Goal: Task Accomplishment & Management: Manage account settings

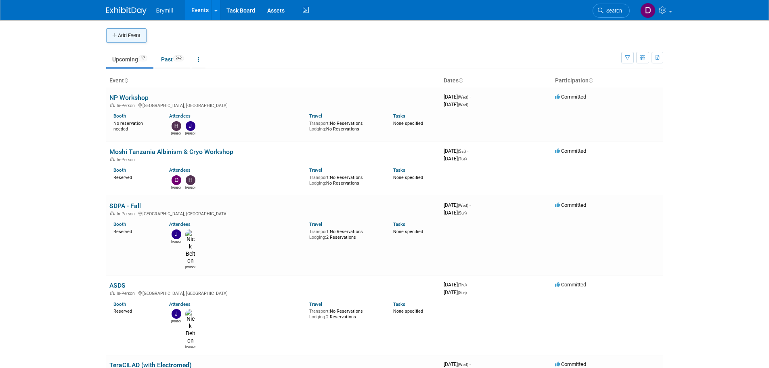
click at [128, 35] on button "Add Event" at bounding box center [126, 35] width 40 height 15
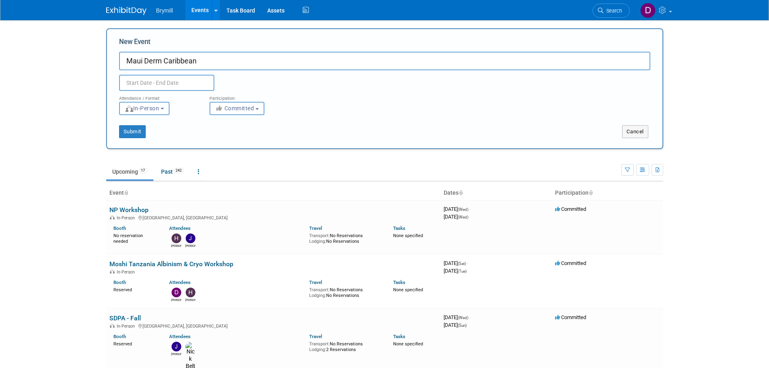
type input "Maui Derm Caribbean"
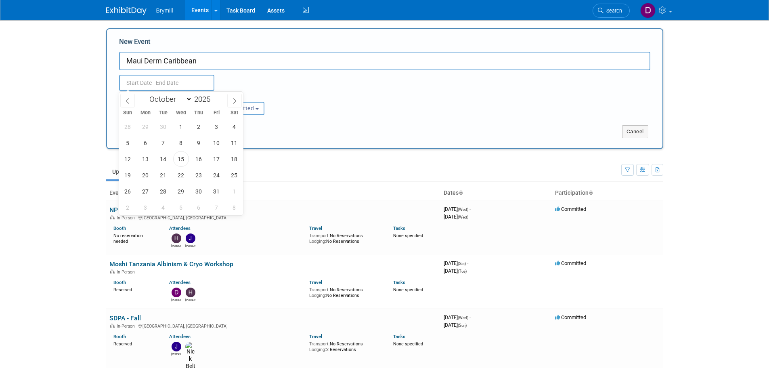
click at [196, 82] on input "text" at bounding box center [166, 83] width 95 height 16
click at [235, 101] on icon at bounding box center [235, 101] width 6 height 6
select select "11"
click at [235, 101] on icon at bounding box center [235, 101] width 6 height 6
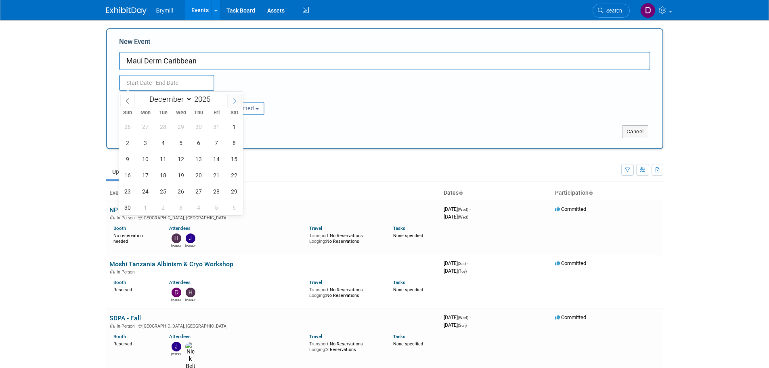
type input "2026"
select select "0"
click at [160, 141] on span "6" at bounding box center [163, 143] width 16 height 16
click at [236, 143] on span "10" at bounding box center [234, 143] width 16 height 16
type input "[DATE] to [DATE]"
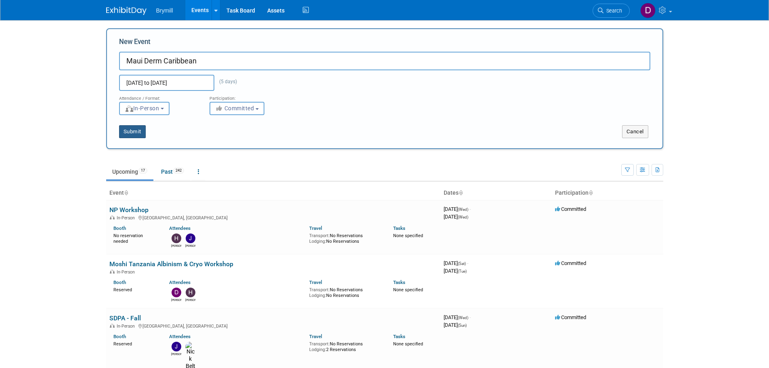
click at [138, 136] on button "Submit" at bounding box center [132, 131] width 27 height 13
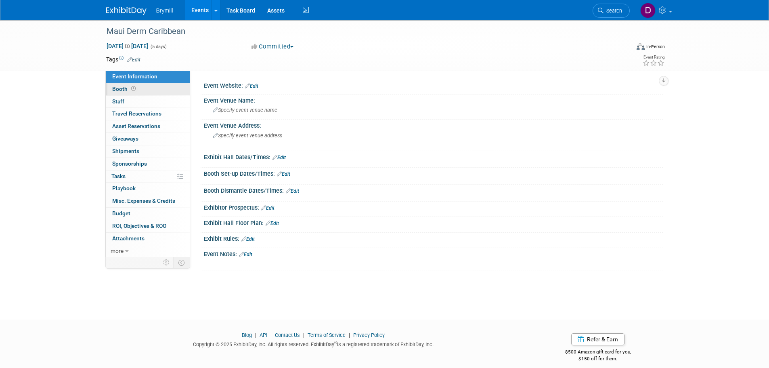
click at [163, 94] on link "Booth" at bounding box center [148, 89] width 84 height 12
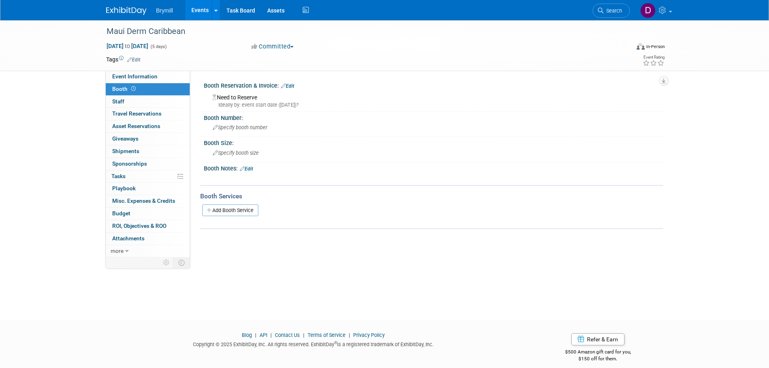
click at [297, 86] on div "Booth Reservation & Invoice: Edit" at bounding box center [433, 85] width 459 height 10
click at [290, 87] on link "Edit" at bounding box center [287, 86] width 13 height 6
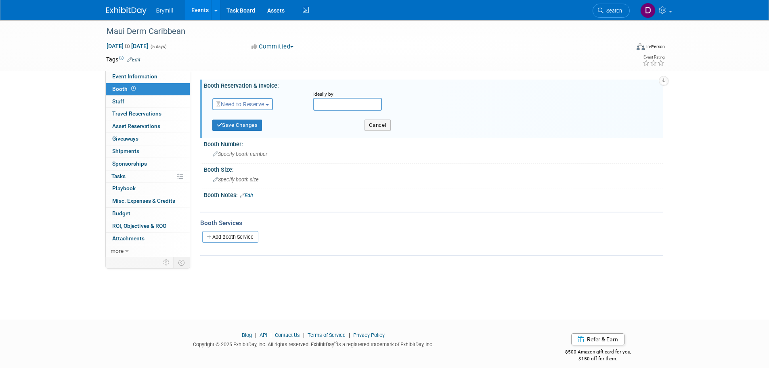
click at [262, 101] on span "Need to Reserve" at bounding box center [240, 104] width 48 height 6
click at [252, 127] on link "Reserved" at bounding box center [256, 129] width 86 height 11
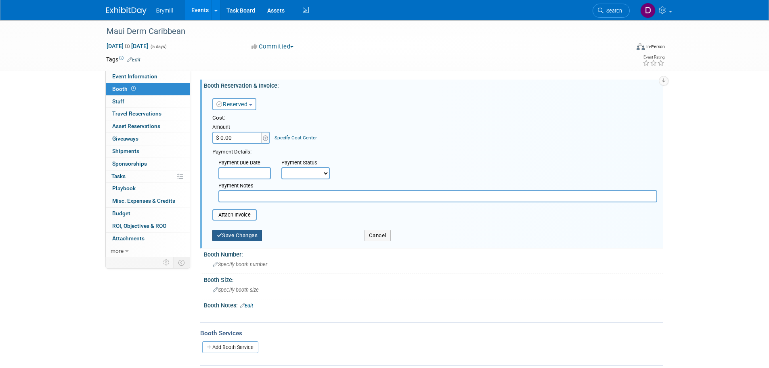
click at [251, 233] on button "Save Changes" at bounding box center [237, 235] width 50 height 11
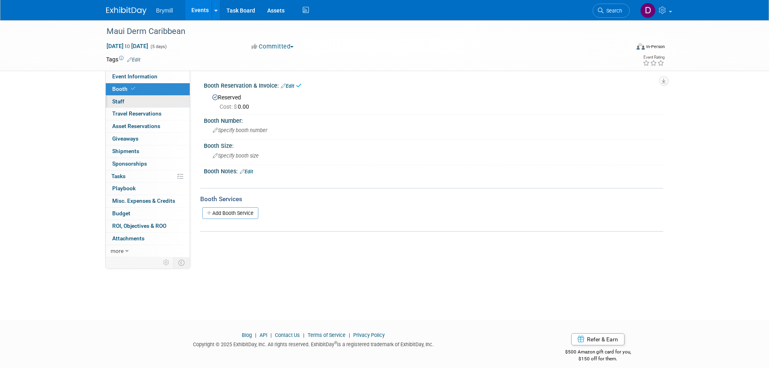
click at [167, 105] on link "0 Staff 0" at bounding box center [148, 102] width 84 height 12
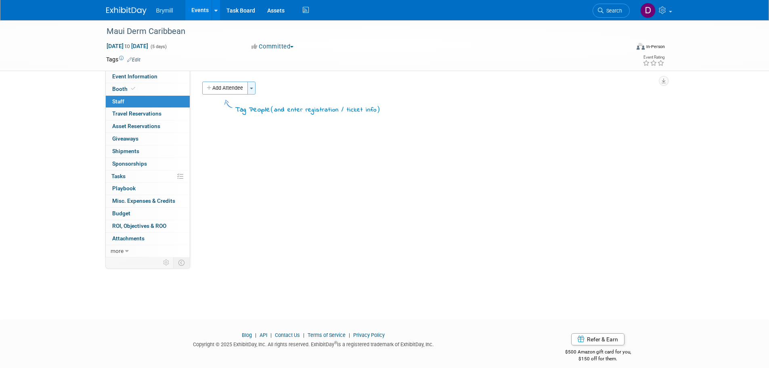
click at [255, 90] on button "Toggle Dropdown" at bounding box center [251, 88] width 8 height 13
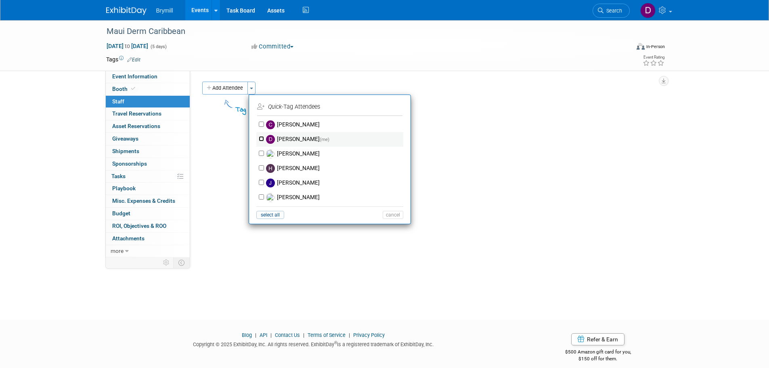
click at [259, 138] on input "[PERSON_NAME] (me)" at bounding box center [261, 138] width 5 height 5
checkbox input "true"
click at [262, 168] on input "[PERSON_NAME]" at bounding box center [261, 167] width 5 height 5
checkbox input "true"
click at [396, 111] on button "Apply" at bounding box center [390, 107] width 25 height 12
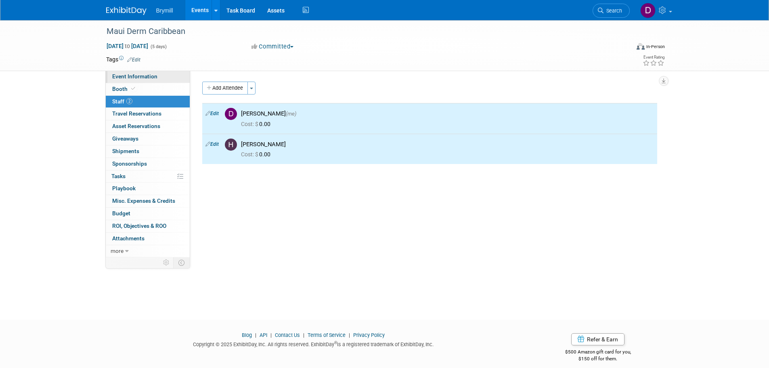
click at [138, 73] on span "Event Information" at bounding box center [134, 76] width 45 height 6
